Goal: Information Seeking & Learning: Learn about a topic

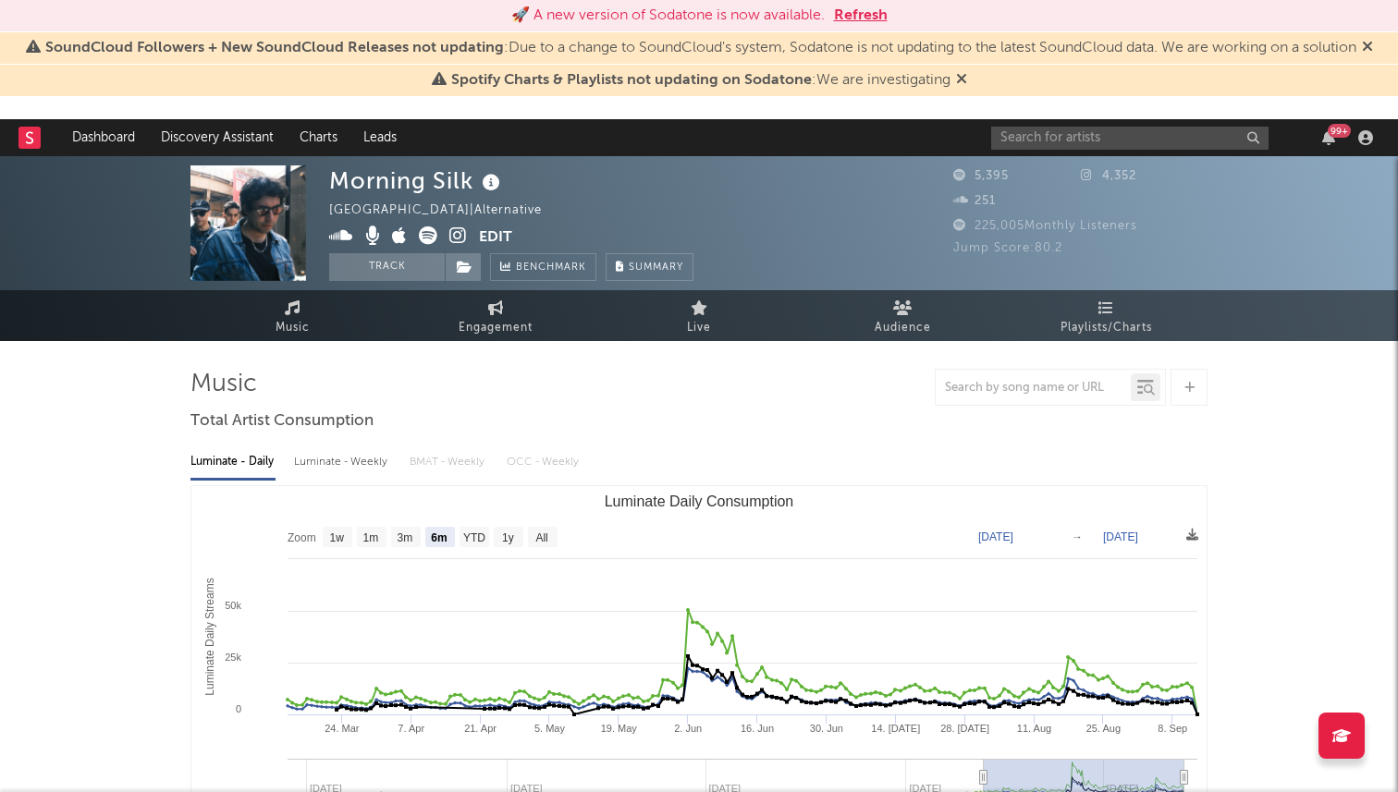
select select "6m"
click at [1068, 139] on input "text" at bounding box center [1129, 138] width 277 height 23
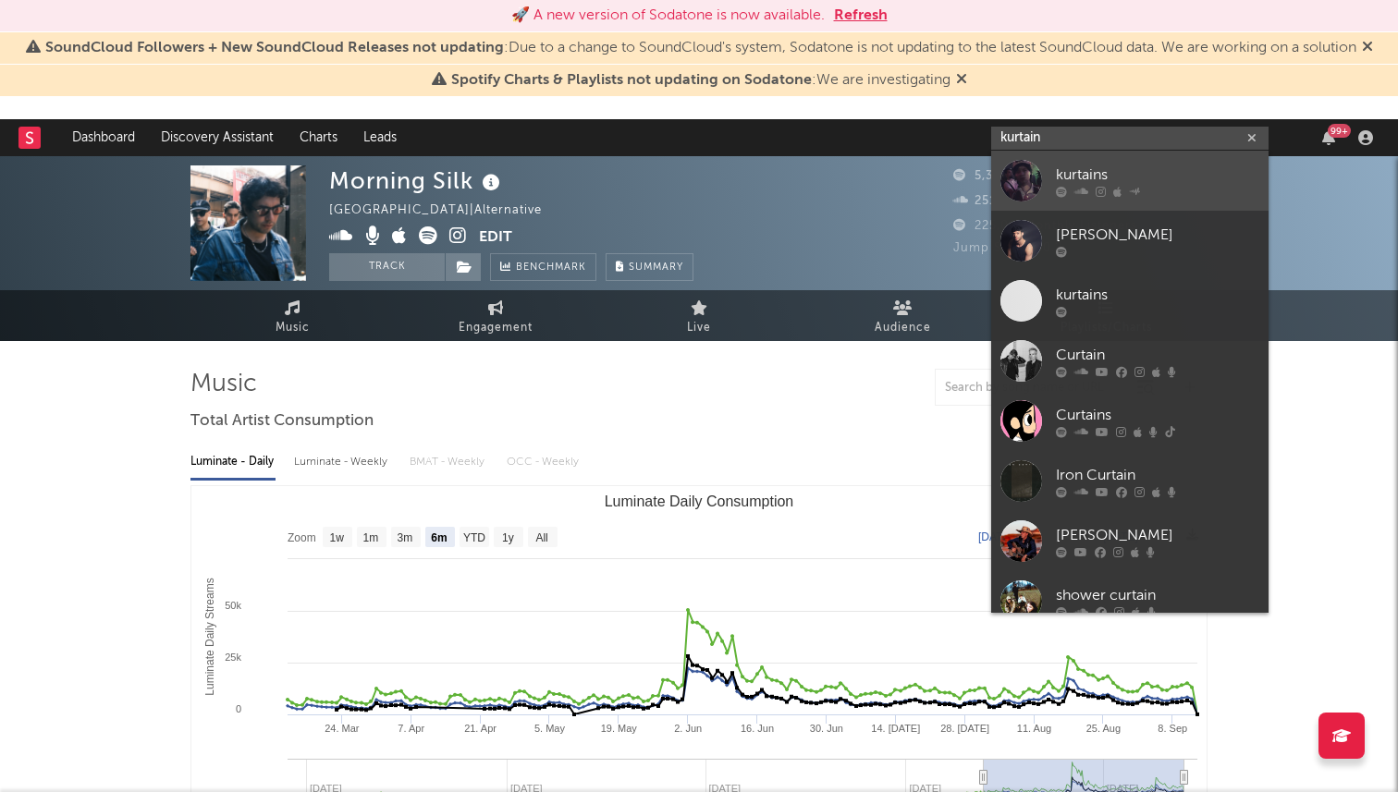
type input "kurtain"
click at [1108, 180] on div "kurtains" at bounding box center [1157, 175] width 203 height 22
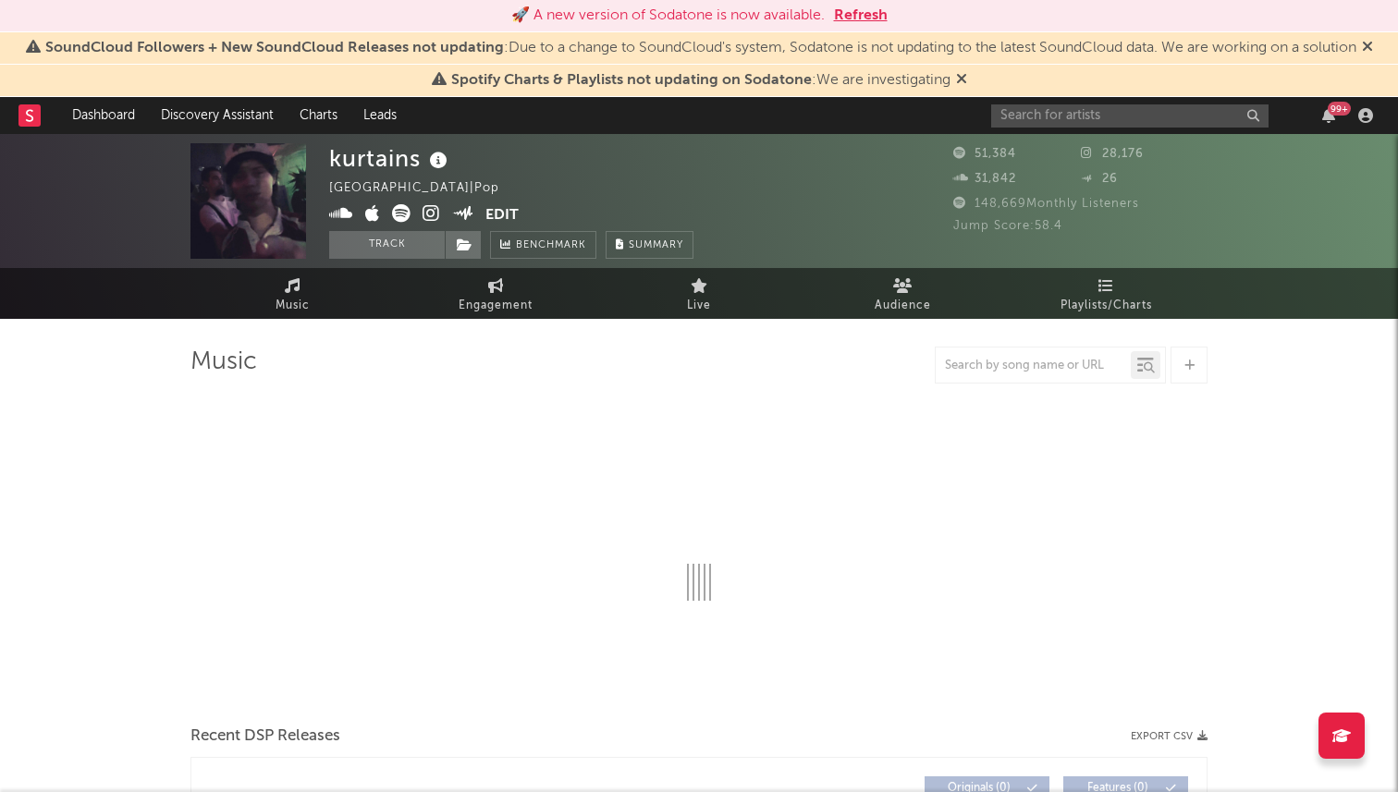
select select "6m"
